Goal: Obtain resource: Download file/media

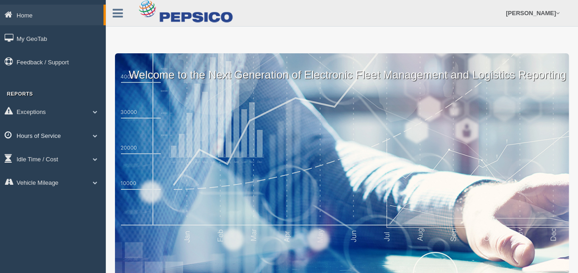
click at [91, 135] on span at bounding box center [95, 135] width 12 height 5
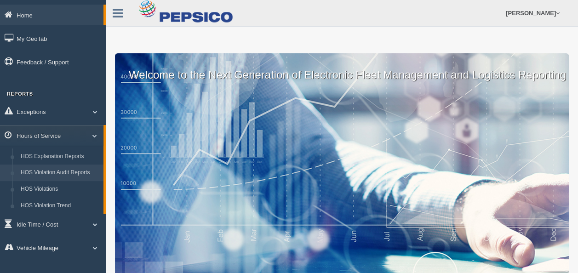
click at [74, 176] on link "HOS Violation Audit Reports" at bounding box center [60, 173] width 87 height 17
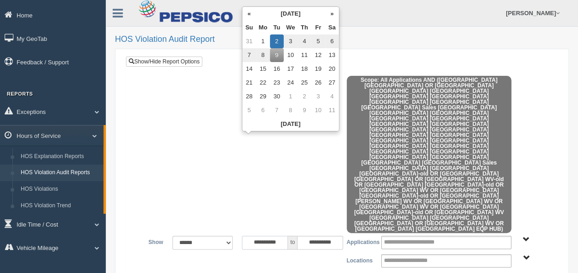
click at [280, 236] on input "**********" at bounding box center [265, 243] width 46 height 14
click at [249, 14] on th "«" at bounding box center [249, 14] width 14 height 14
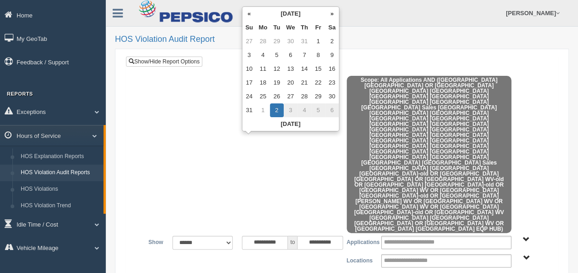
click at [249, 14] on th "«" at bounding box center [249, 14] width 14 height 14
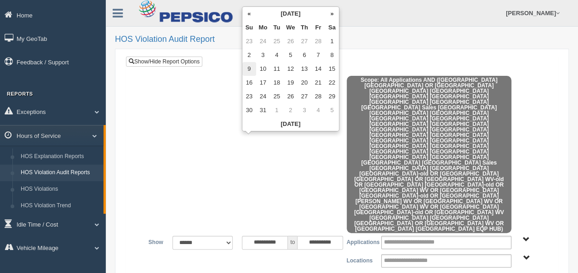
click at [247, 65] on td "9" at bounding box center [249, 69] width 14 height 14
type input "**********"
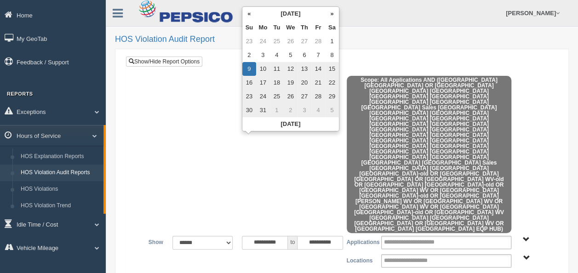
click at [224, 81] on div at bounding box center [342, 156] width 418 height 160
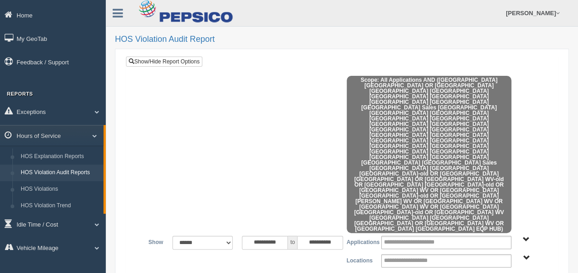
click at [523, 255] on span "Albany KY Bowling Green KY Columbia TN Cookeville TN Elizabethtown KY Elkins WV…" at bounding box center [526, 258] width 7 height 7
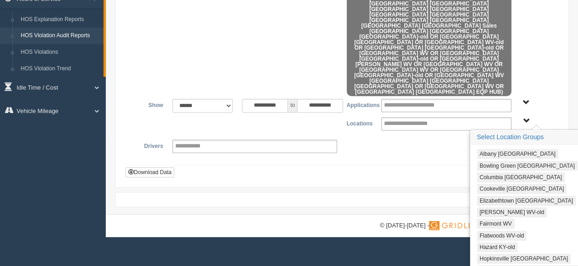
scroll to position [138, 0]
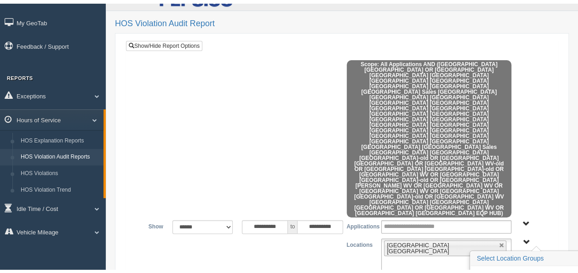
scroll to position [0, 0]
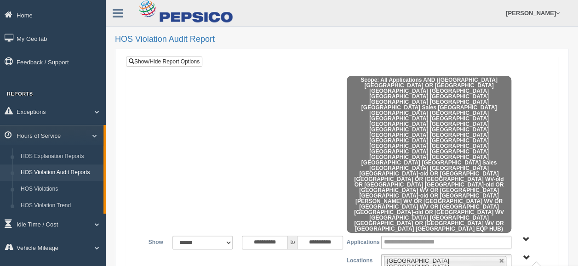
click at [527, 255] on span "Albany KY Bowling Green KY Columbia TN Cookeville TN Elizabethtown KY Elkins WV…" at bounding box center [526, 258] width 7 height 7
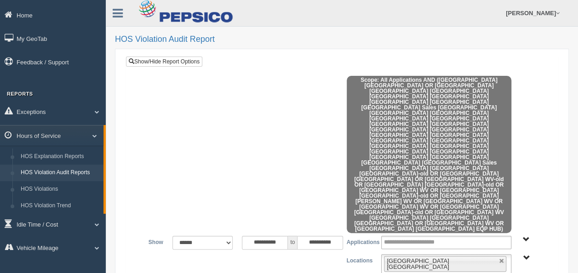
click at [524, 236] on span "Application User Type" at bounding box center [526, 239] width 7 height 7
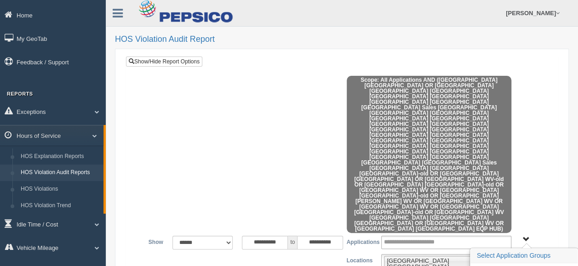
click at [524, 236] on span "Application User Type" at bounding box center [526, 239] width 7 height 7
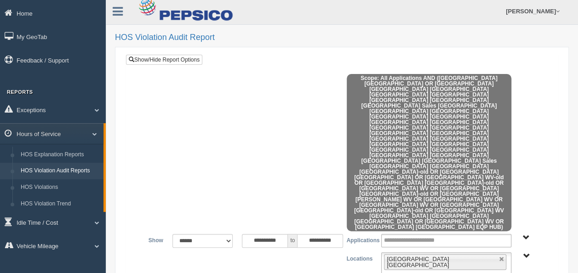
scroll to position [5, 0]
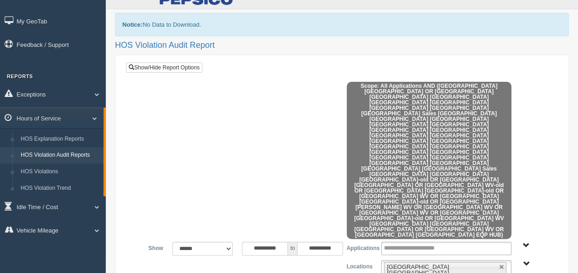
scroll to position [35, 0]
